Goal: Task Accomplishment & Management: Use online tool/utility

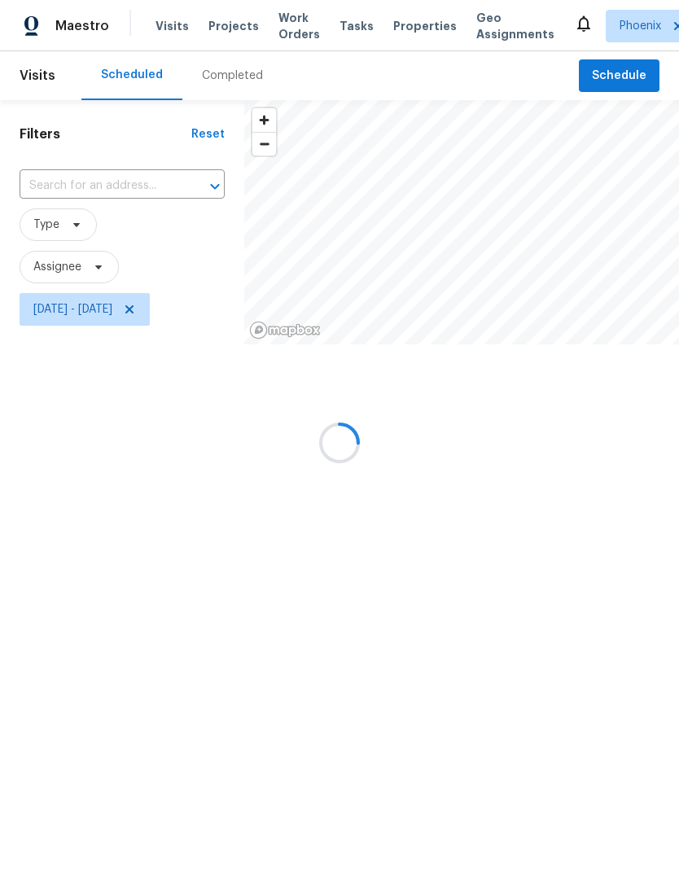
scroll to position [163, 85]
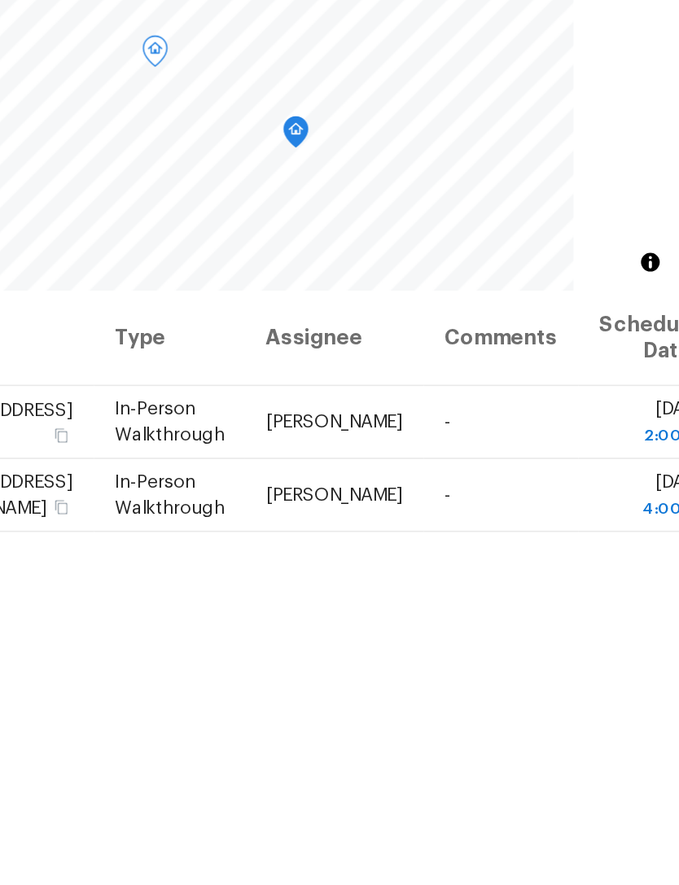
click at [0, 0] on icon at bounding box center [0, 0] width 0 height 0
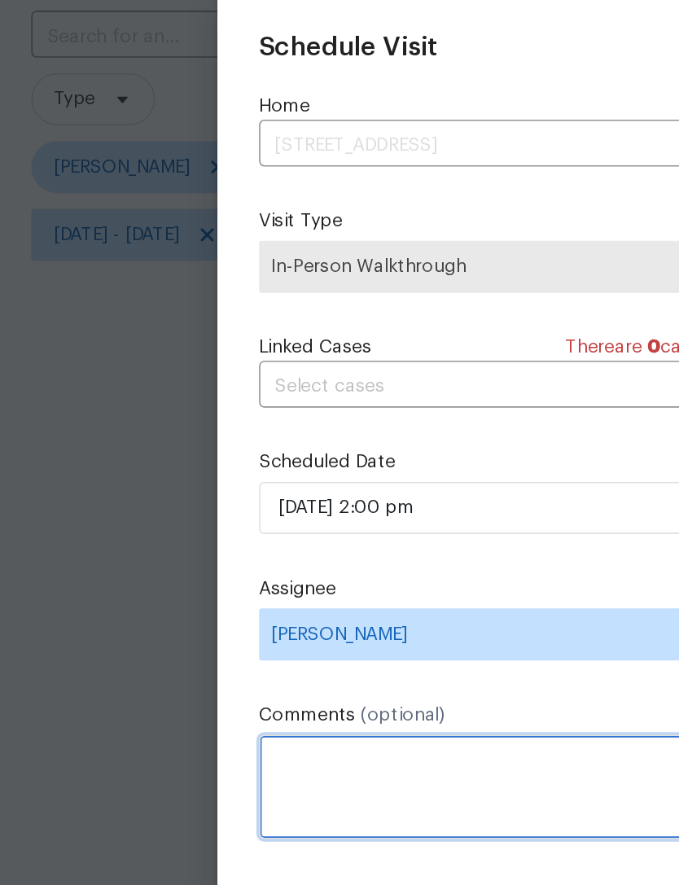
click at [298, 622] on textarea at bounding box center [339, 654] width 355 height 65
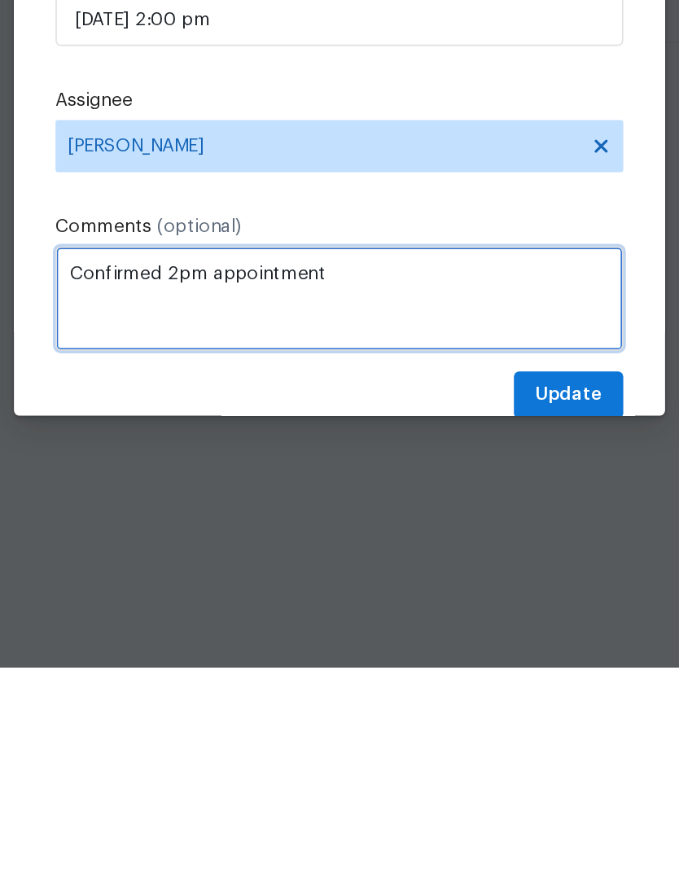
type textarea "Confirmed 2pm appointment"
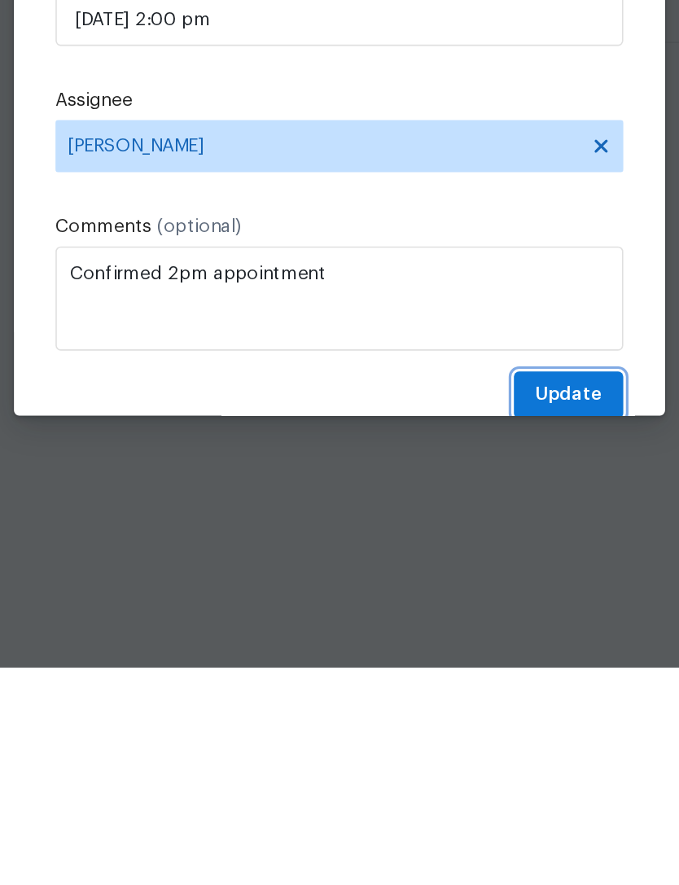
click at [462, 705] on span "Update" at bounding box center [483, 715] width 42 height 20
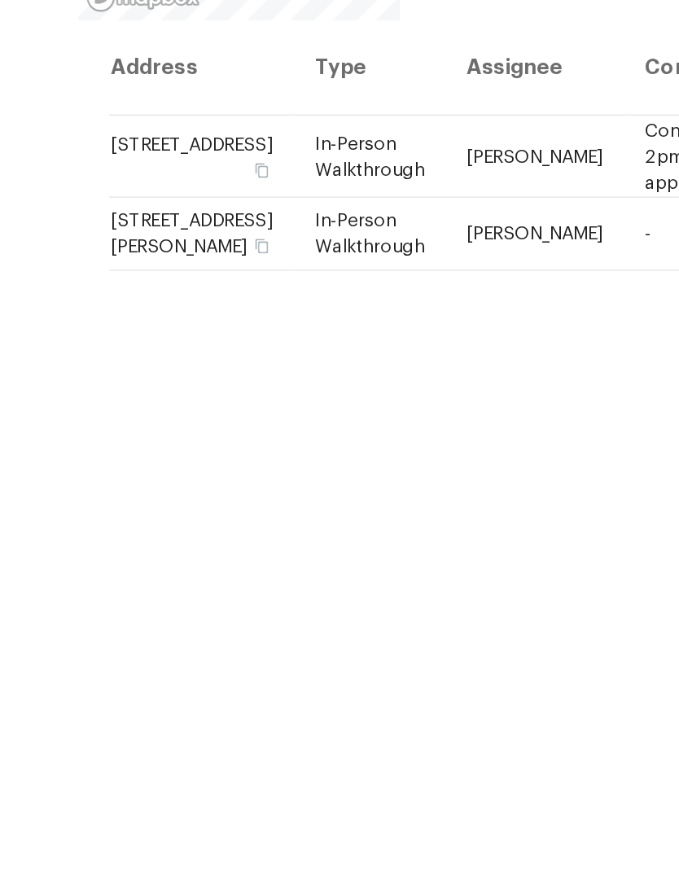
scroll to position [51, 0]
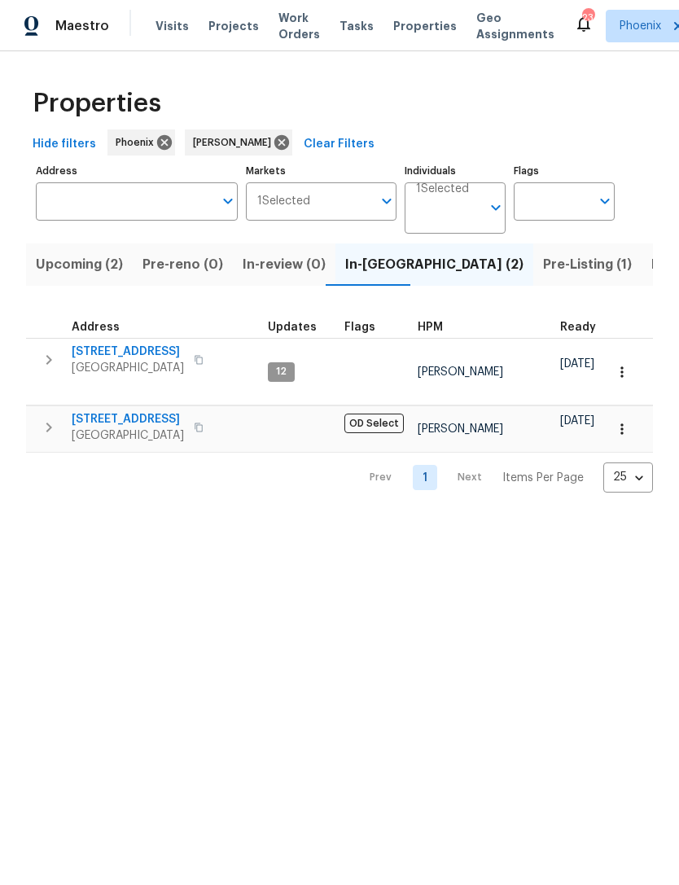
click at [624, 369] on icon "button" at bounding box center [622, 372] width 16 height 16
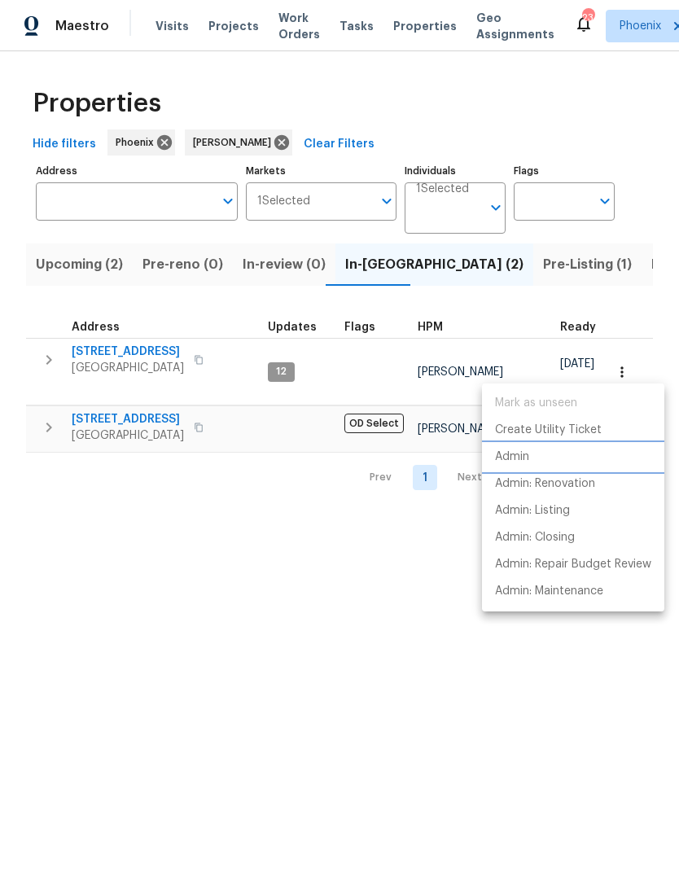
click at [528, 458] on p "Admin" at bounding box center [512, 457] width 34 height 17
